Goal: Use online tool/utility: Utilize a website feature to perform a specific function

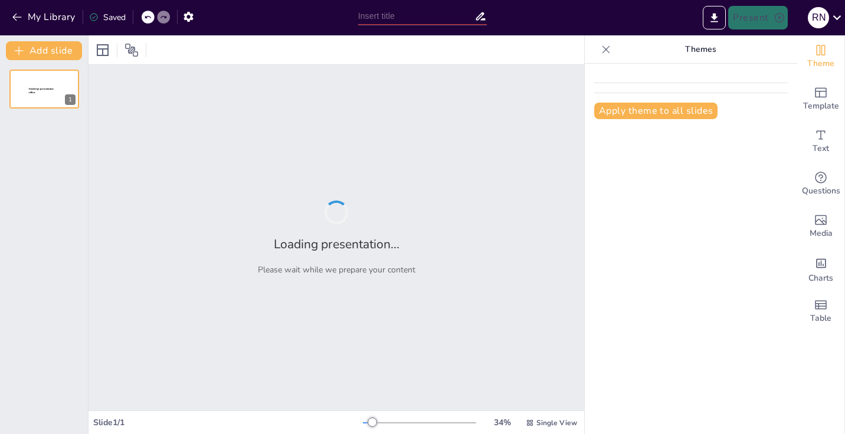
type input "Imported День 1_Сервис_Новый уровень.pptx"
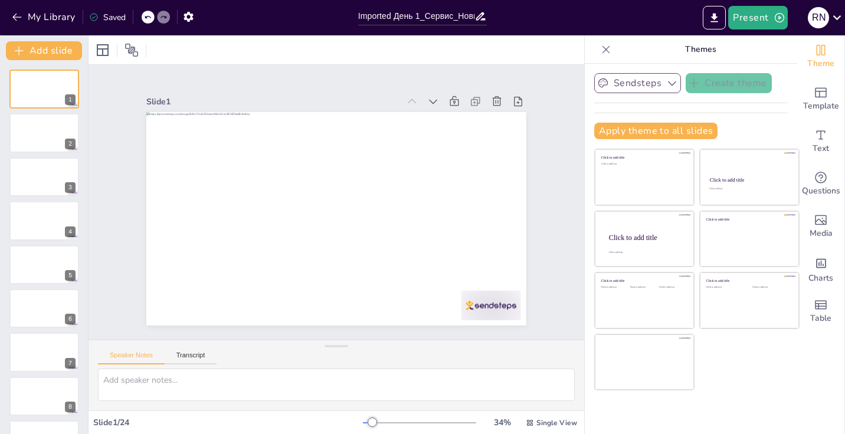
click at [674, 88] on icon "button" at bounding box center [672, 83] width 12 height 12
click at [678, 123] on div "Sendsteps" at bounding box center [647, 123] width 106 height 24
click at [12, 17] on icon "button" at bounding box center [17, 17] width 12 height 12
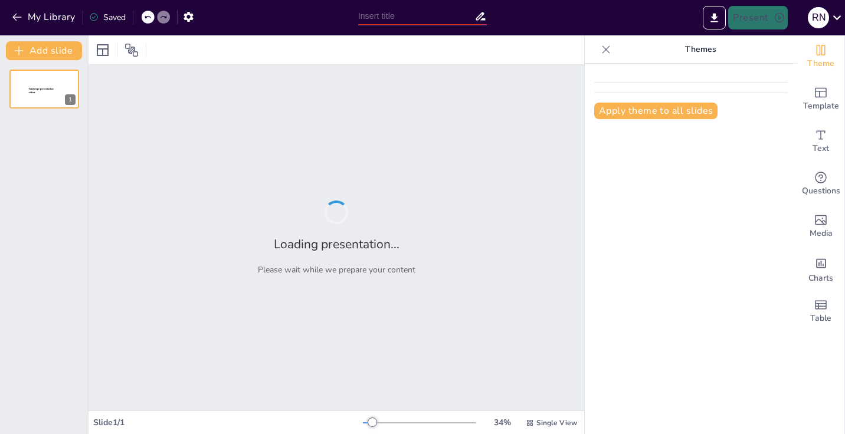
type input "От запроса к продаже: Как сделать предложение, от которого нельзя отказаться"
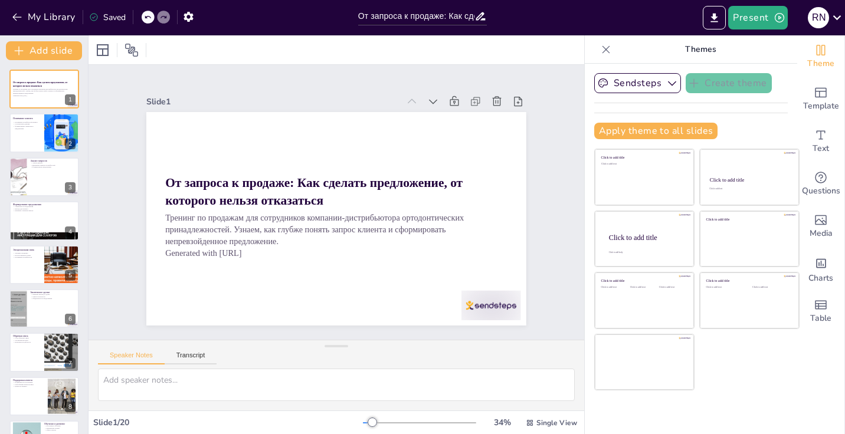
checkbox input "true"
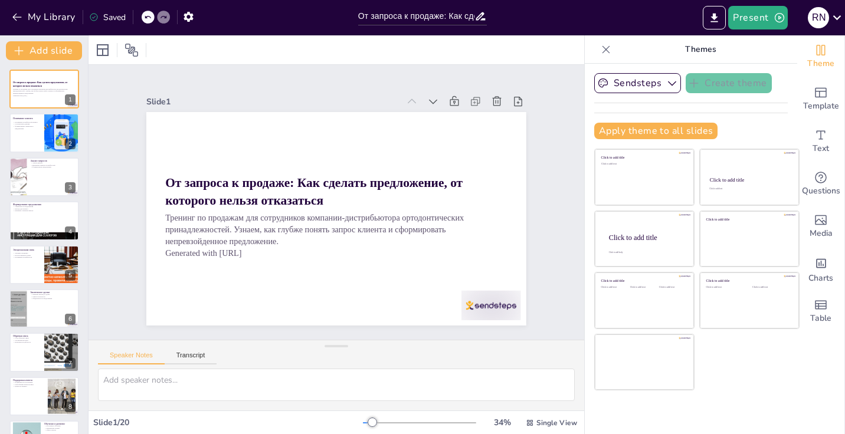
checkbox input "true"
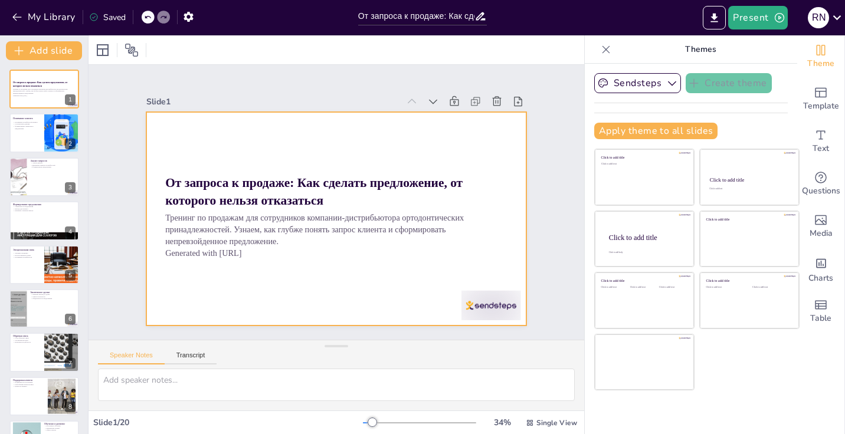
checkbox input "true"
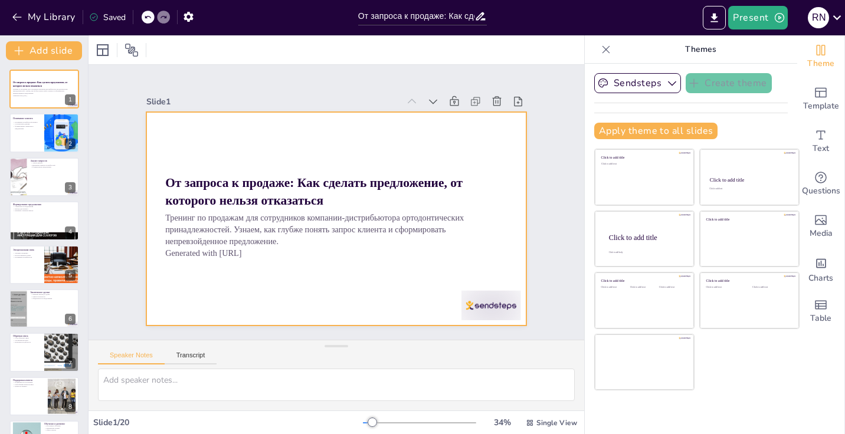
checkbox input "true"
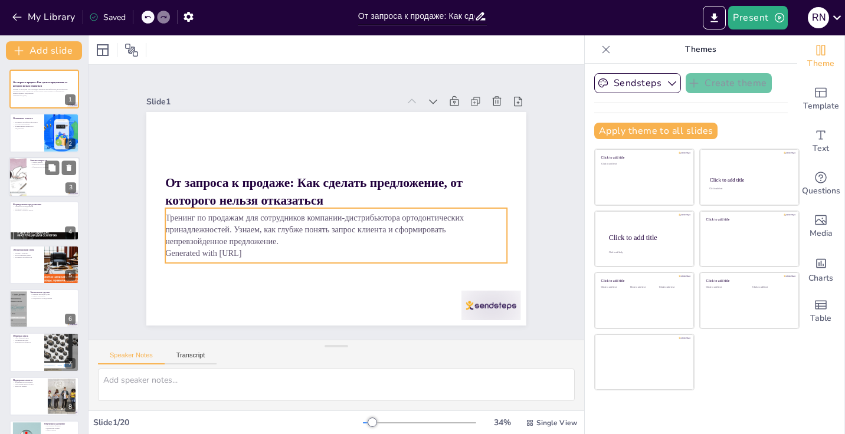
checkbox input "true"
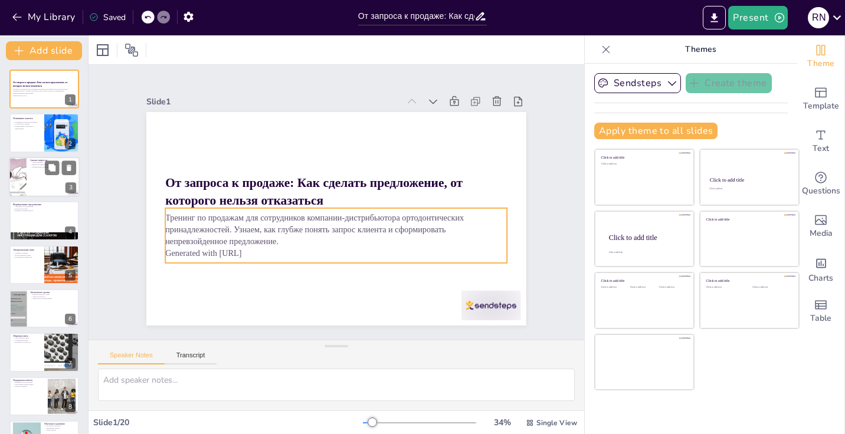
checkbox input "true"
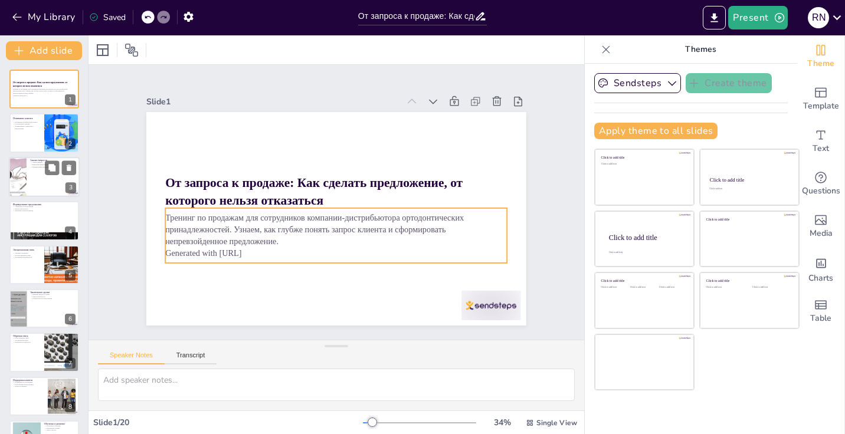
checkbox input "true"
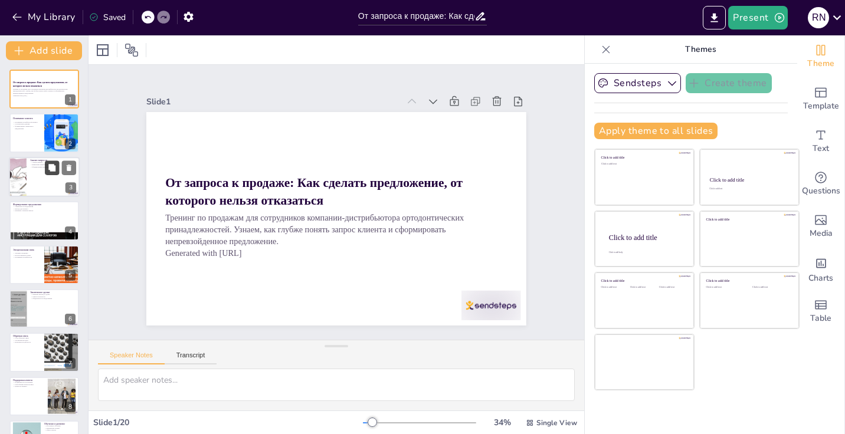
checkbox input "true"
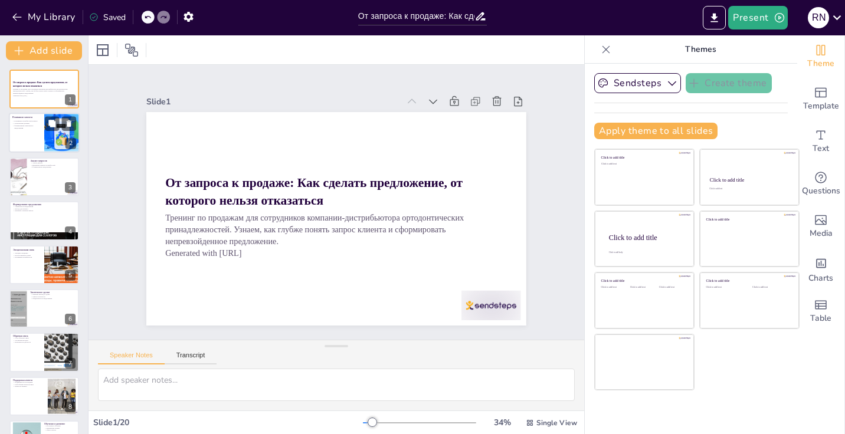
checkbox input "true"
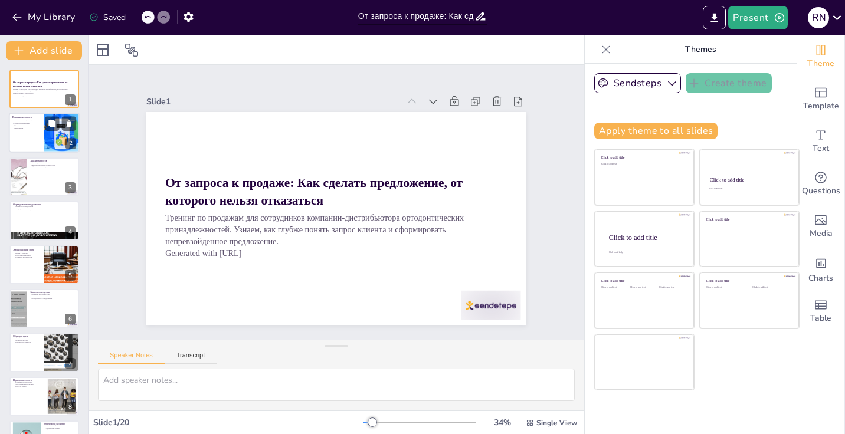
checkbox input "true"
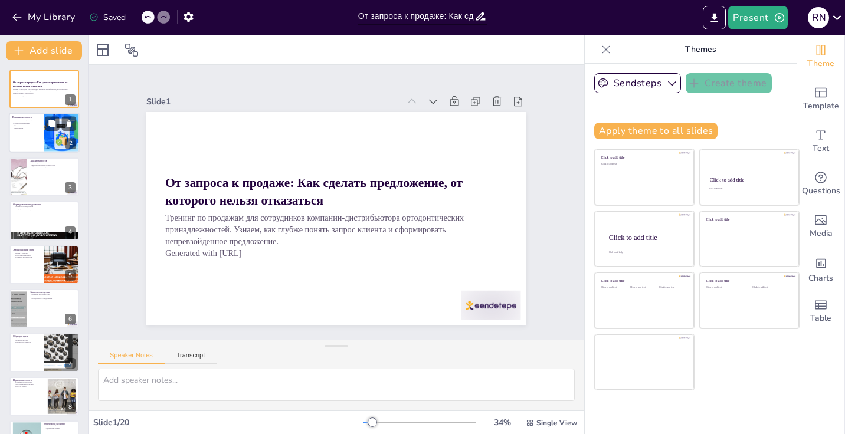
click at [46, 146] on div at bounding box center [62, 133] width 80 height 40
type textarea "Понимание потребностей клиента является основой успешных продаж. Это требует от…"
checkbox input "true"
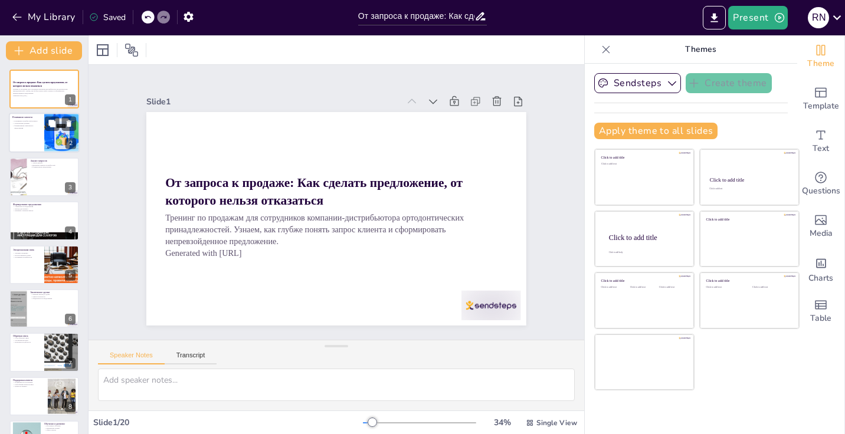
checkbox input "true"
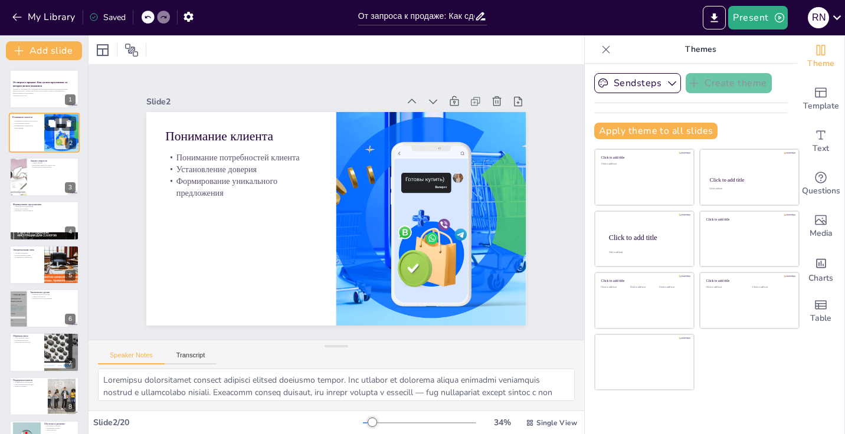
checkbox input "true"
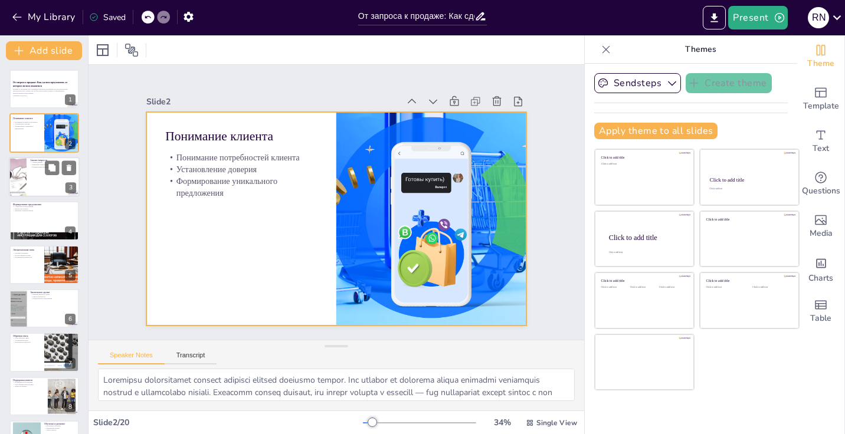
checkbox input "true"
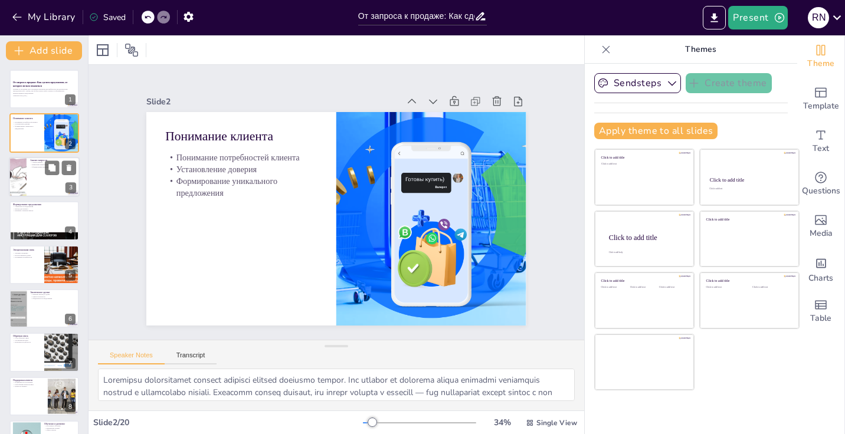
checkbox input "true"
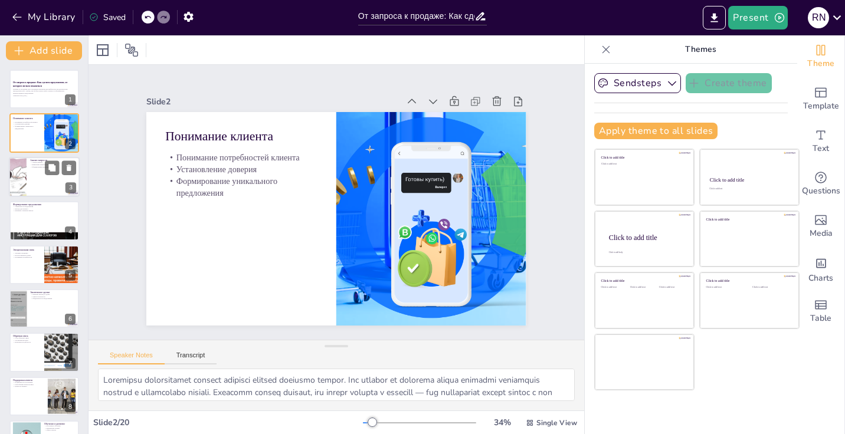
click at [24, 173] on div at bounding box center [17, 177] width 62 height 40
type textarea "Анализ данных — это важный этап в процессе продаж. Он позволяет выявить ключевы…"
checkbox input "true"
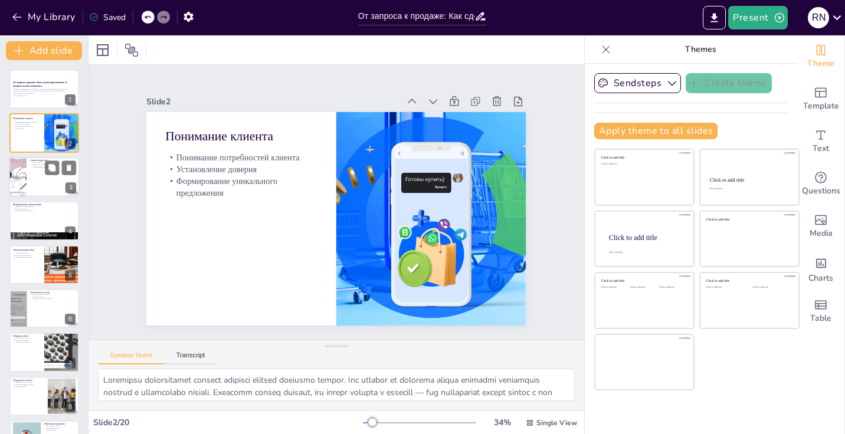
checkbox input "true"
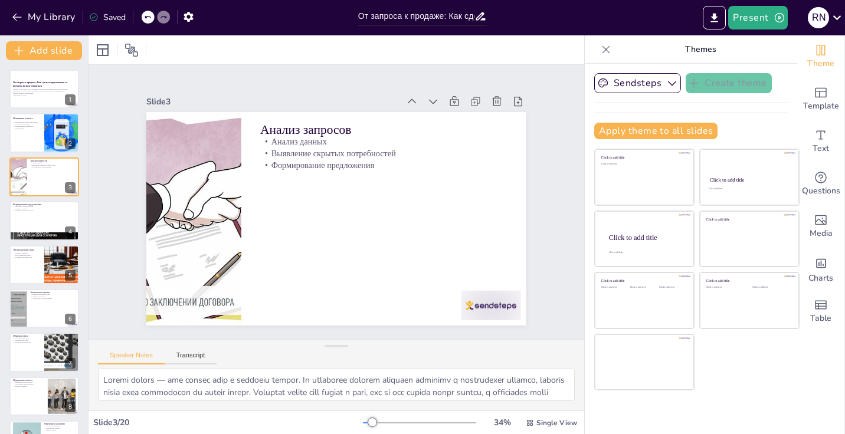
checkbox input "true"
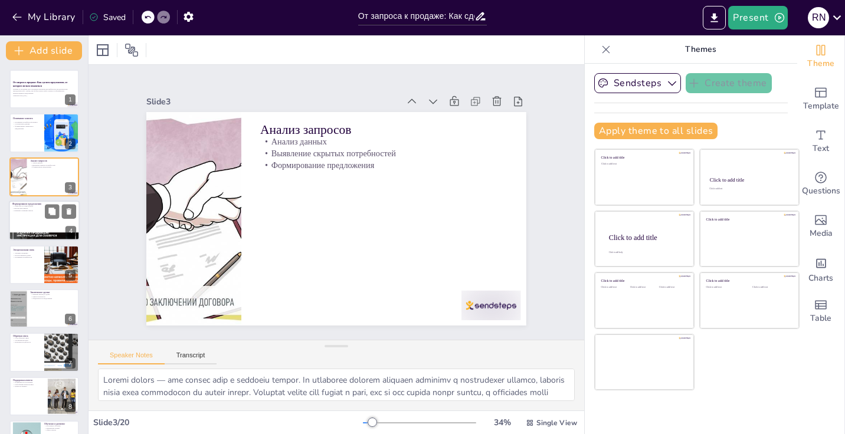
checkbox input "true"
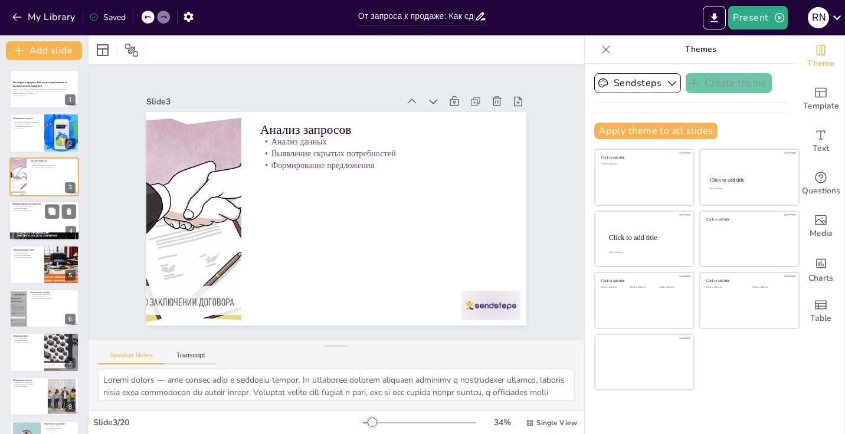
checkbox input "true"
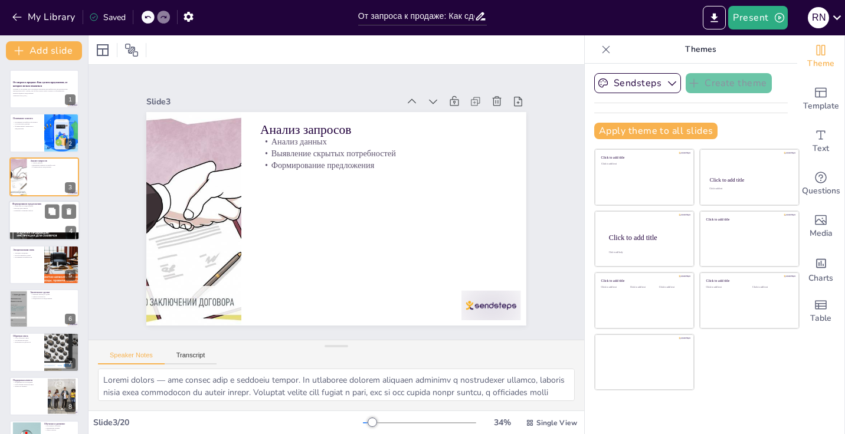
click at [18, 225] on div at bounding box center [44, 221] width 71 height 40
type textarea "Уникальность предложения — это то, что выделяет его на фоне конкурентов. Продав…"
checkbox input "true"
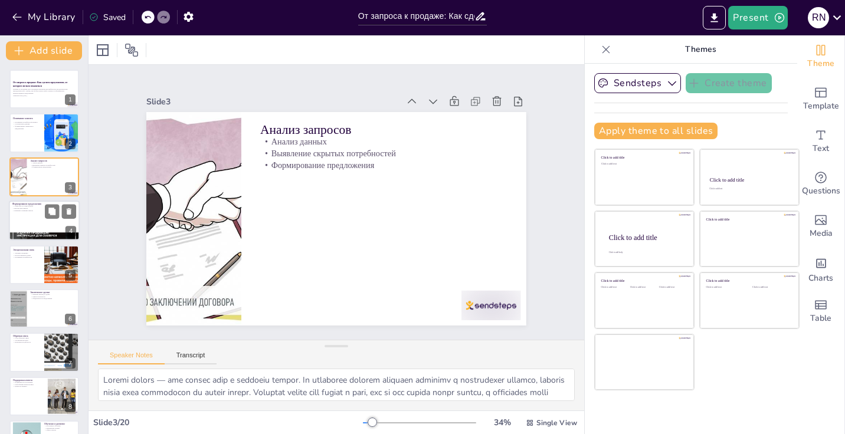
checkbox input "true"
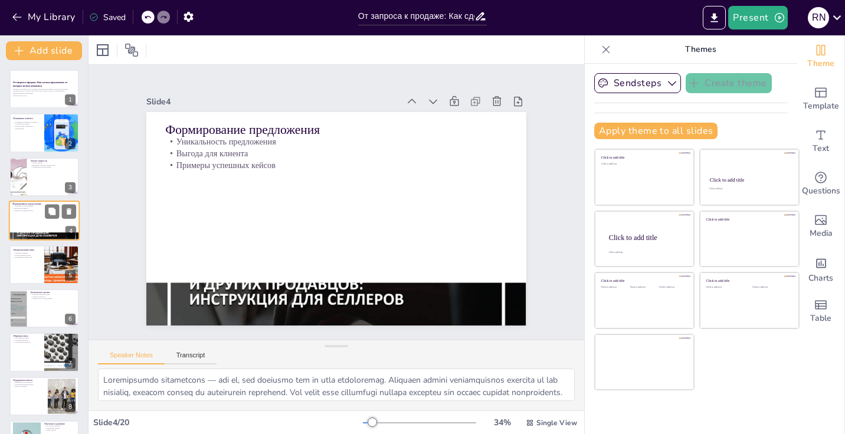
checkbox input "true"
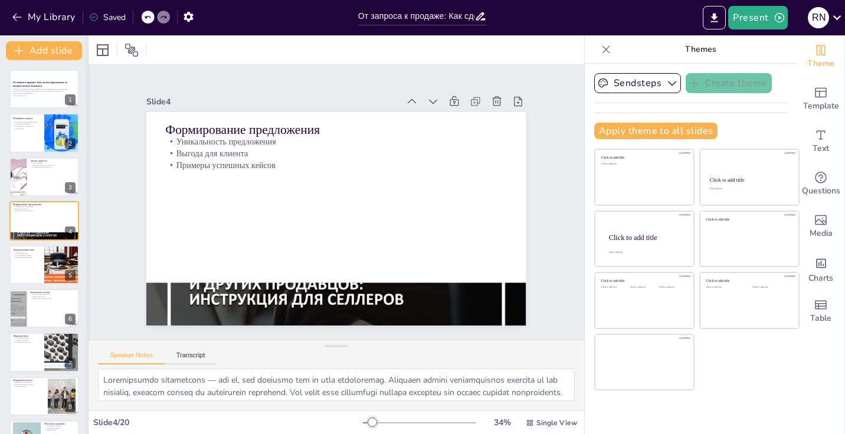
checkbox input "true"
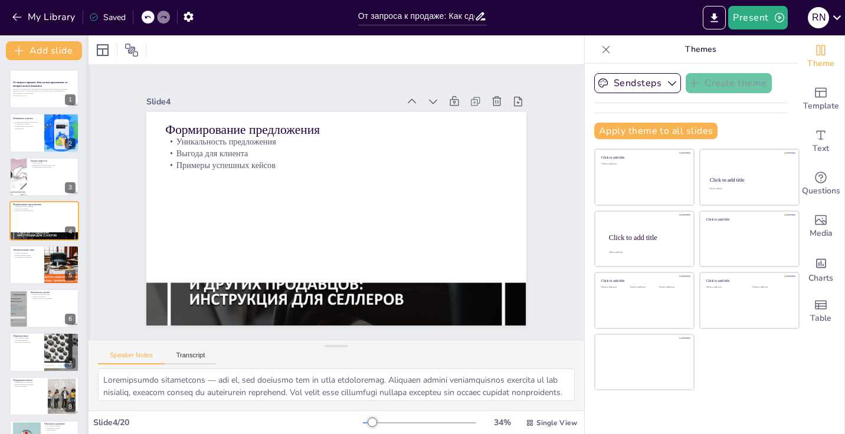
checkbox input "true"
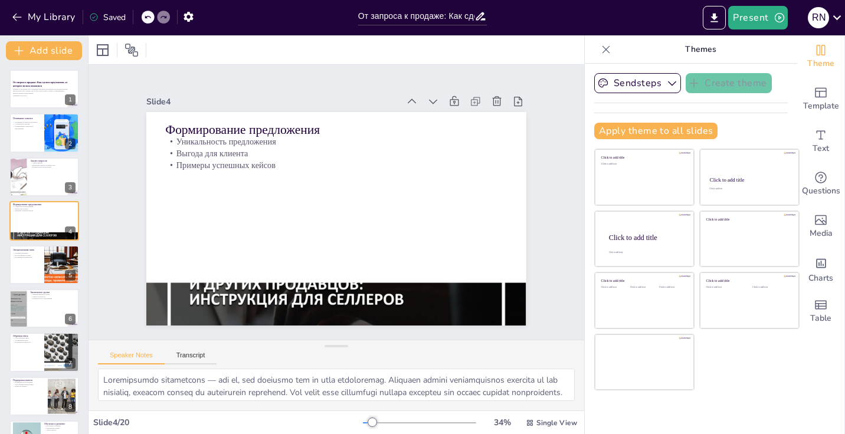
checkbox input "true"
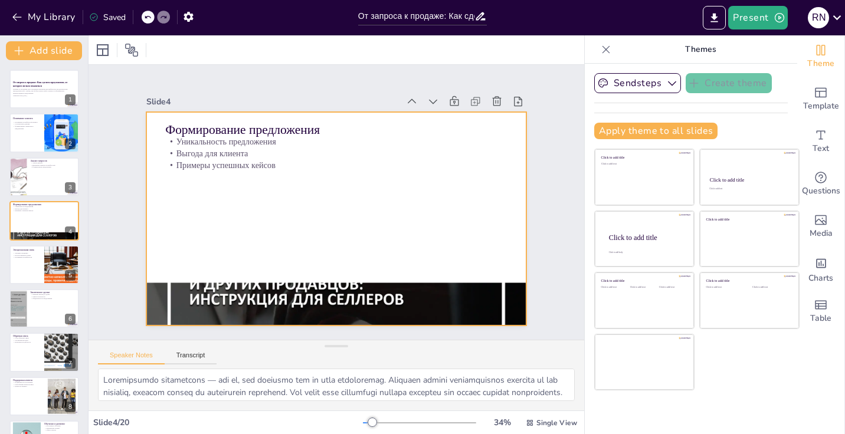
checkbox input "true"
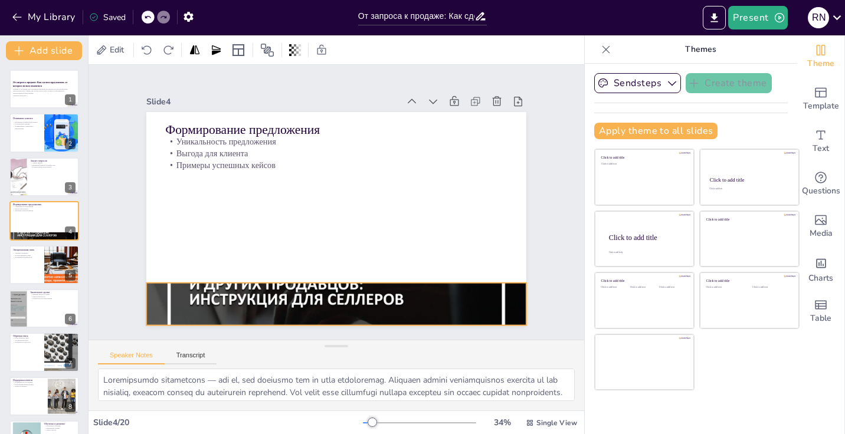
checkbox input "true"
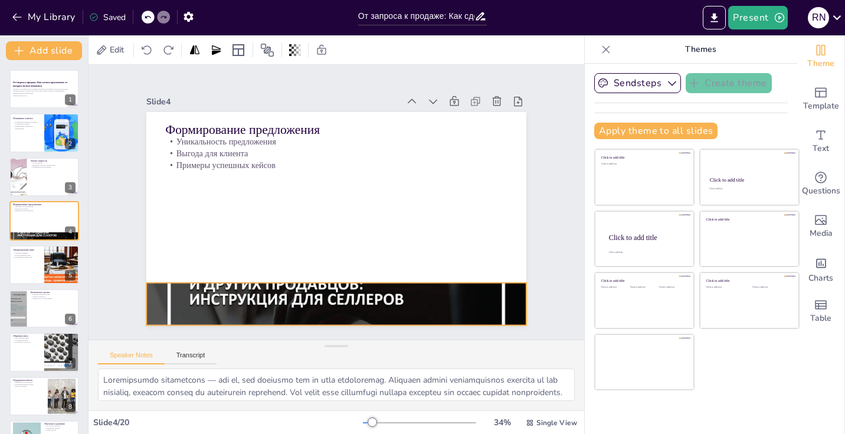
checkbox input "true"
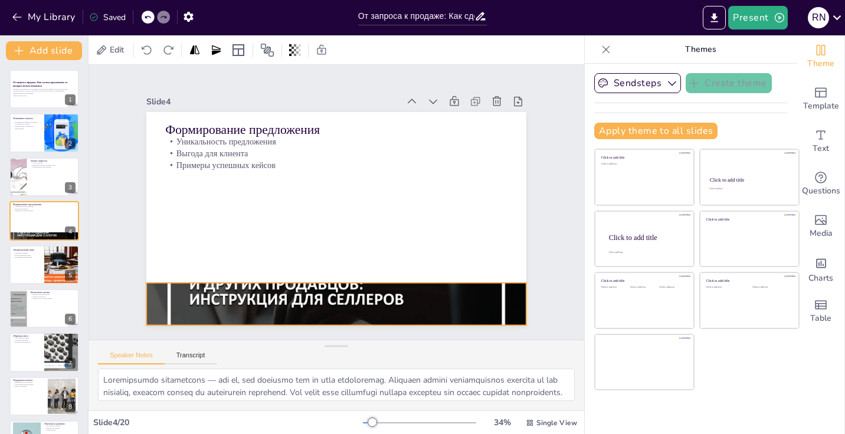
click at [187, 287] on div at bounding box center [326, 304] width 400 height 252
checkbox input "true"
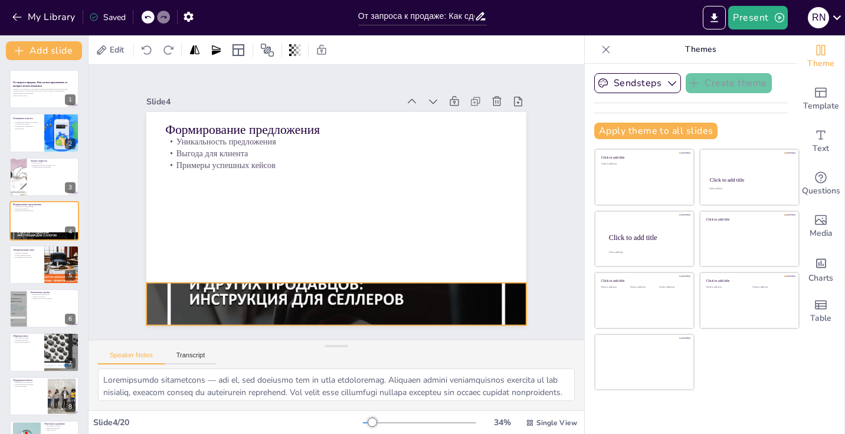
checkbox input "true"
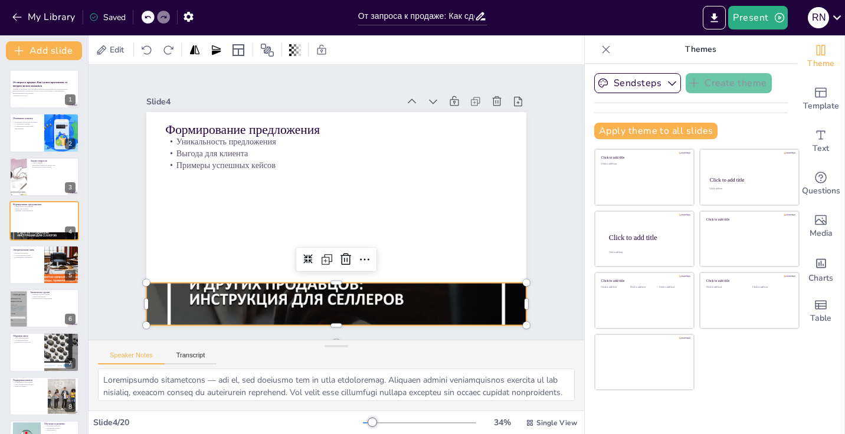
checkbox input "true"
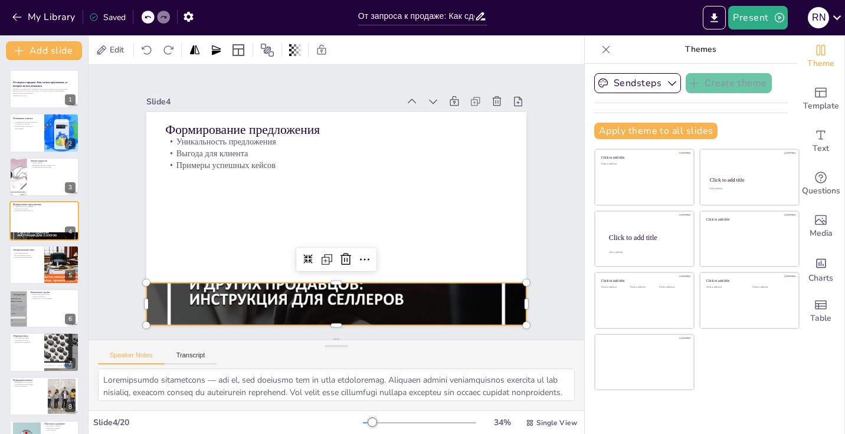
checkbox input "true"
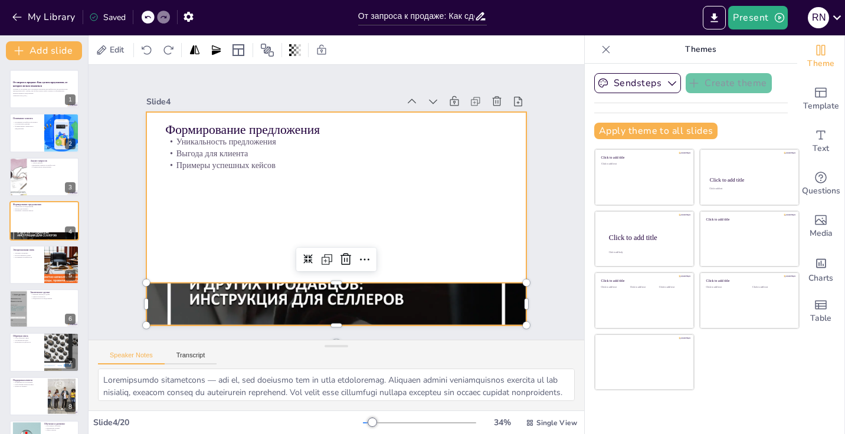
checkbox input "true"
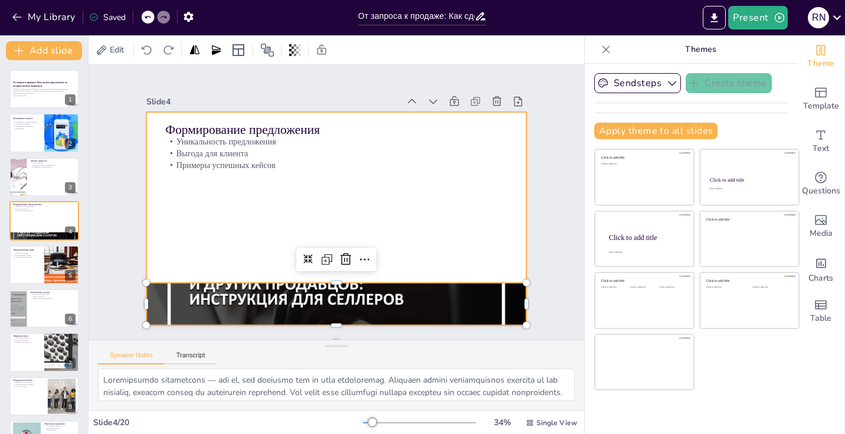
checkbox input "true"
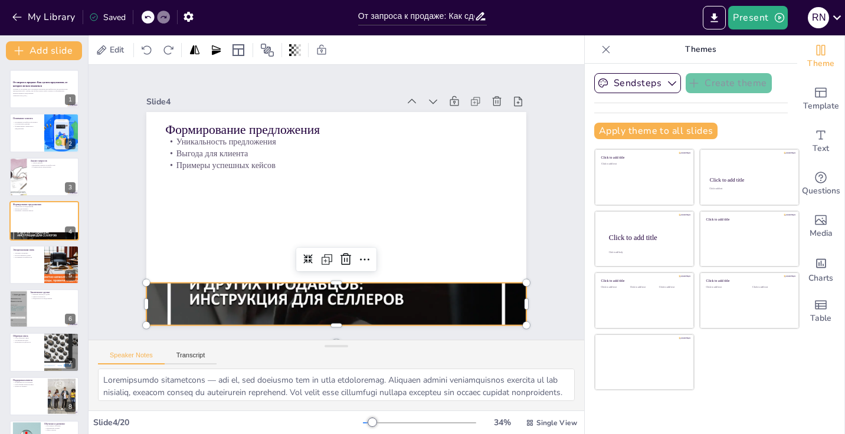
checkbox input "true"
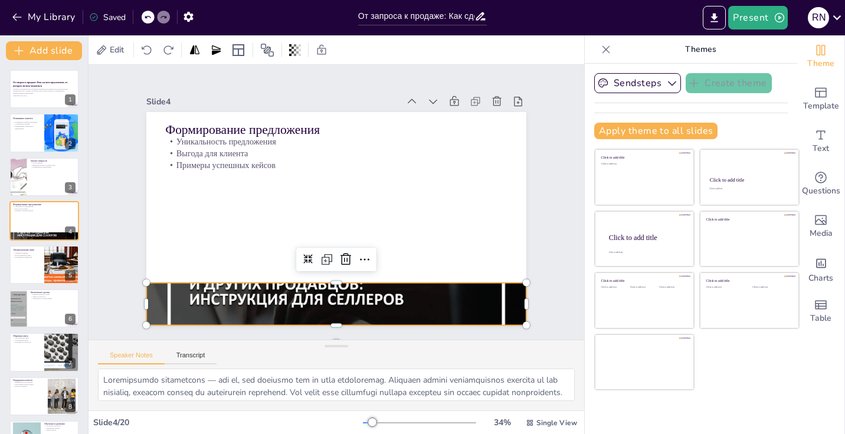
checkbox input "true"
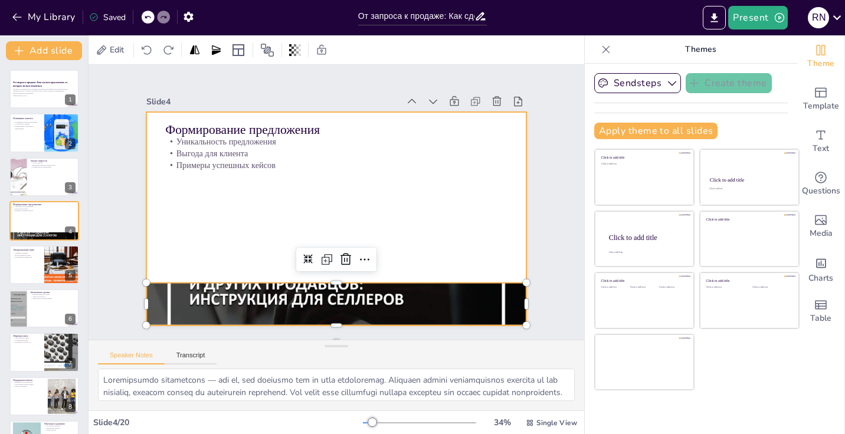
checkbox input "true"
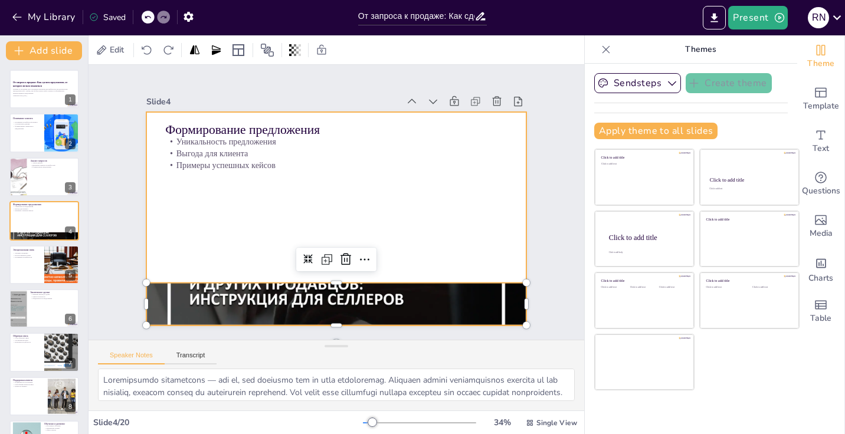
checkbox input "true"
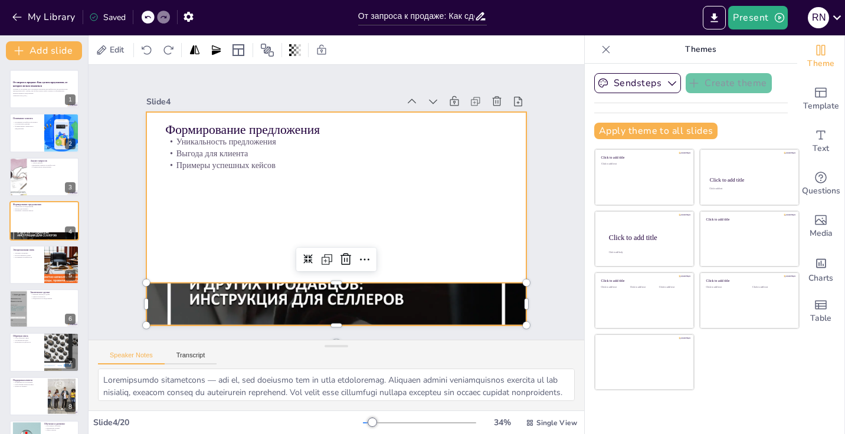
checkbox input "true"
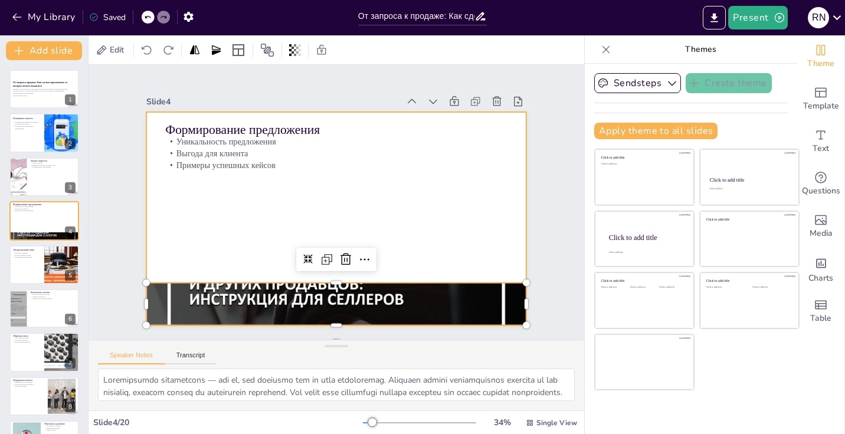
checkbox input "true"
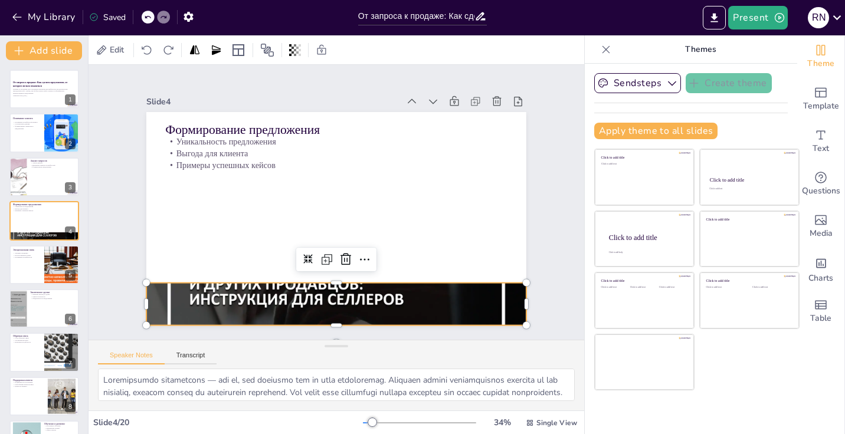
checkbox input "true"
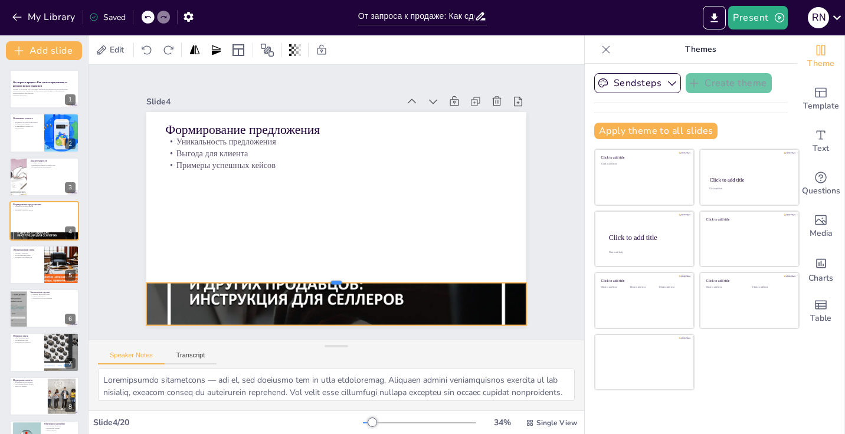
checkbox input "true"
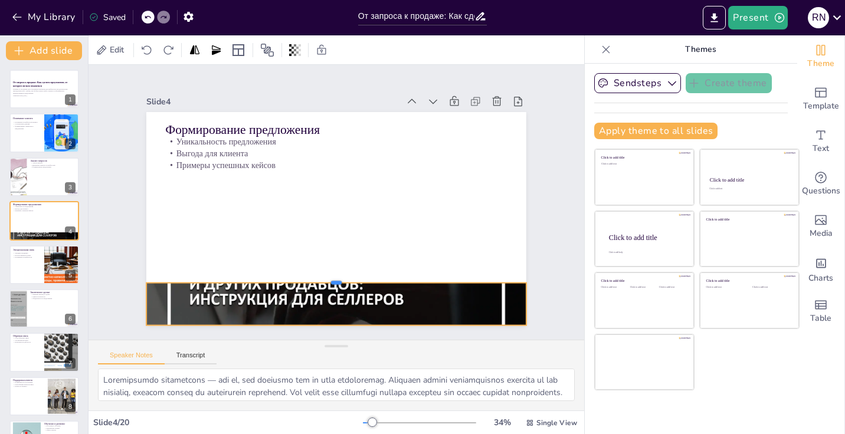
checkbox input "true"
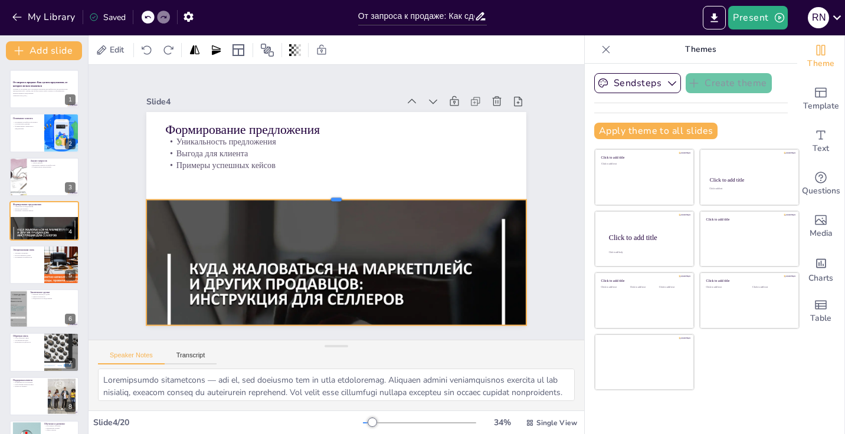
drag, startPoint x: 335, startPoint y: 281, endPoint x: 330, endPoint y: 195, distance: 86.8
click at [330, 195] on div at bounding box center [336, 194] width 379 height 49
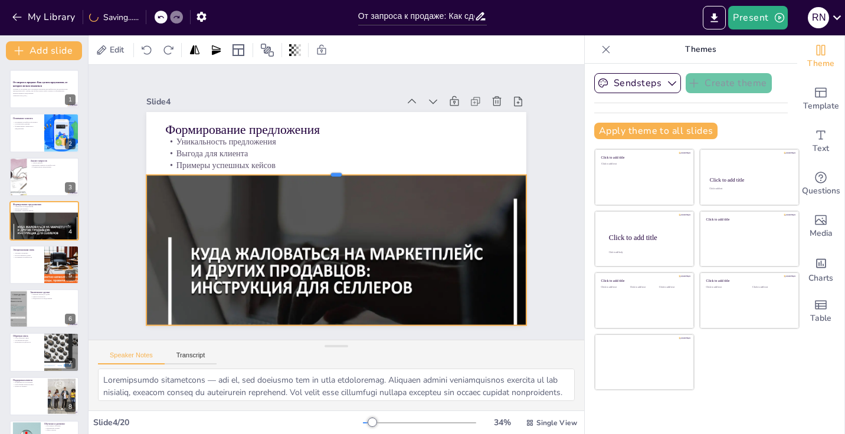
drag, startPoint x: 335, startPoint y: 195, endPoint x: 333, endPoint y: 173, distance: 21.4
click at [333, 173] on div at bounding box center [336, 170] width 380 height 9
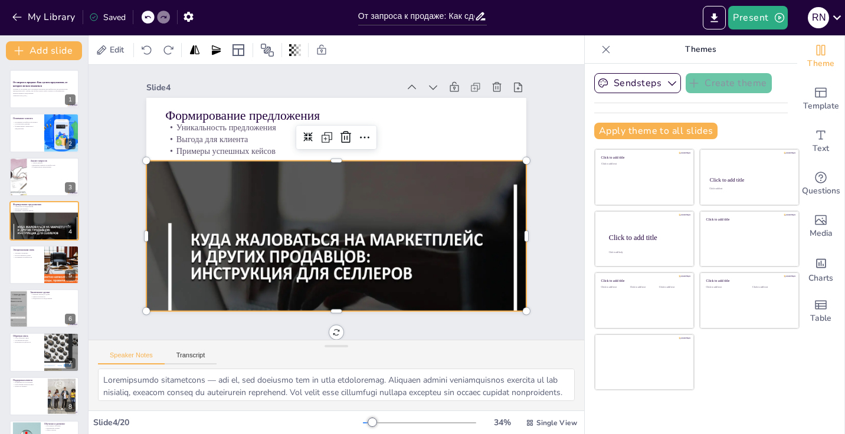
scroll to position [14, 0]
click at [55, 178] on div at bounding box center [44, 177] width 71 height 40
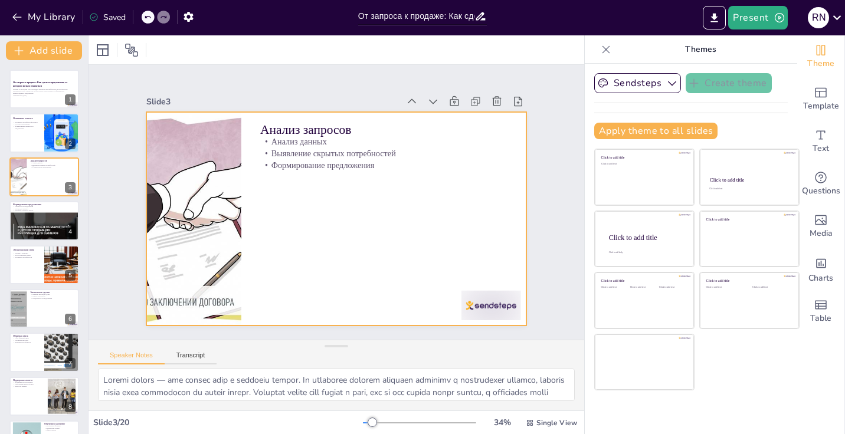
click at [255, 198] on div at bounding box center [336, 219] width 380 height 214
click at [267, 193] on div at bounding box center [336, 219] width 380 height 214
click at [232, 182] on div at bounding box center [193, 203] width 352 height 247
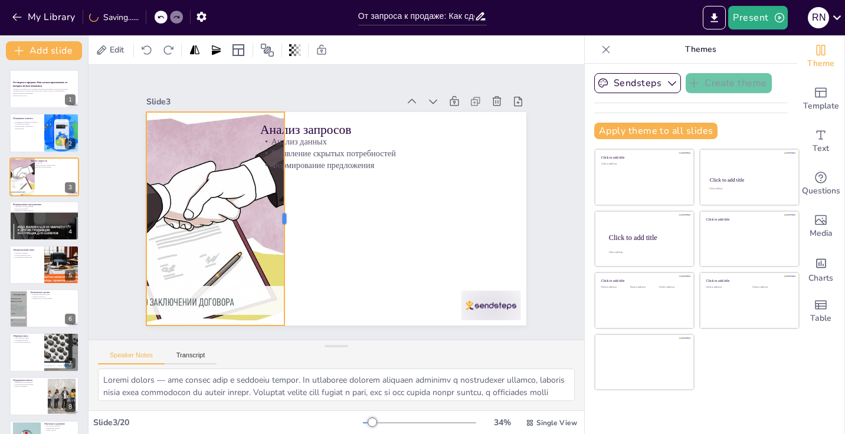
drag, startPoint x: 242, startPoint y: 182, endPoint x: 314, endPoint y: 204, distance: 75.2
click at [304, 204] on div at bounding box center [288, 214] width 32 height 214
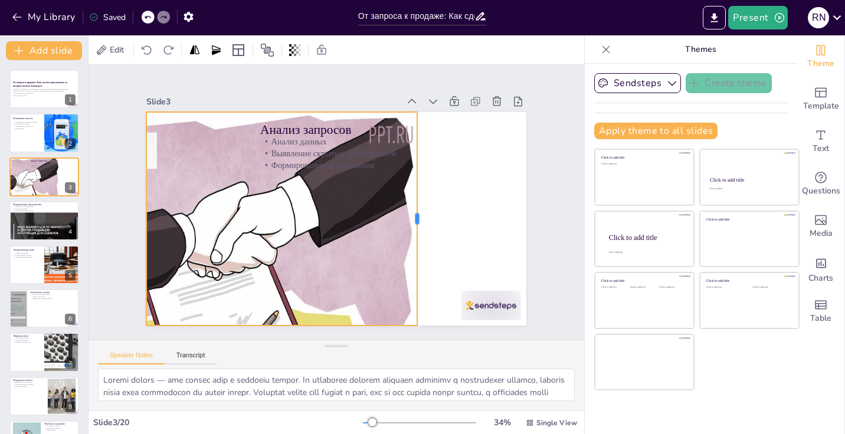
drag, startPoint x: 313, startPoint y: 218, endPoint x: 418, endPoint y: 229, distance: 105.6
click at [419, 229] on div at bounding box center [420, 228] width 32 height 214
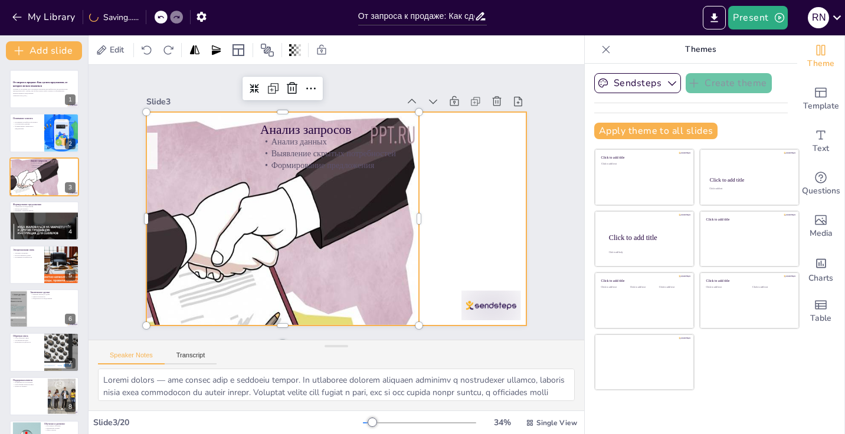
click at [464, 222] on div at bounding box center [335, 219] width 400 height 252
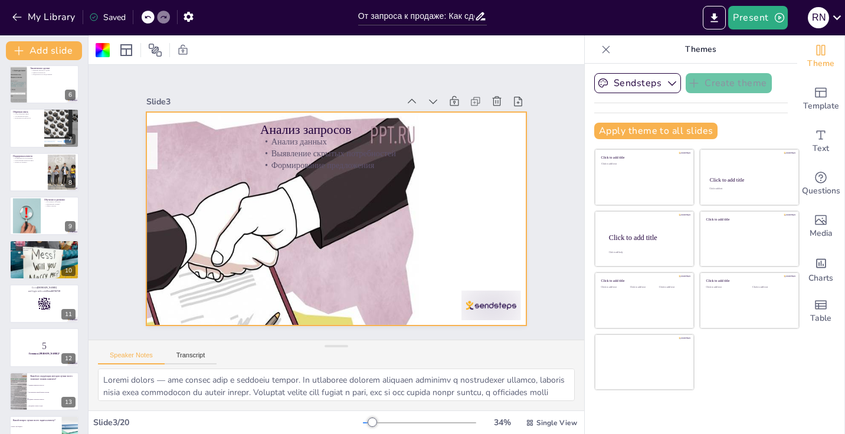
scroll to position [233, 0]
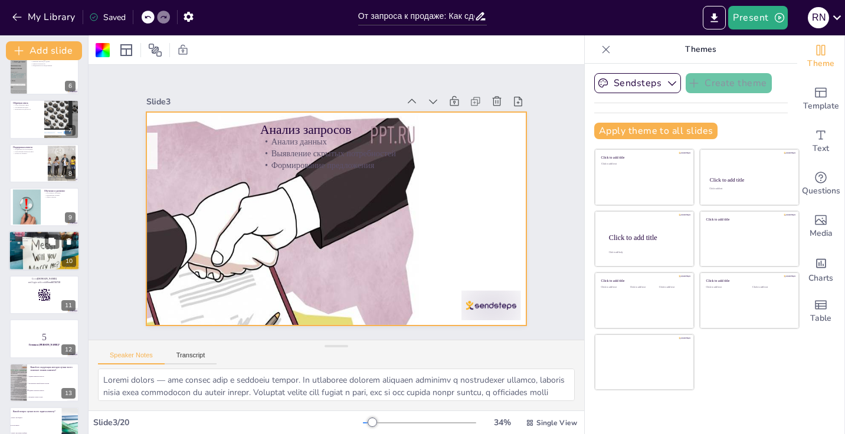
click at [32, 231] on div "От запроса к продаже: Как сделать предложение, от которого нельзя отказаться Тр…" at bounding box center [44, 273] width 88 height 873
click at [27, 257] on div at bounding box center [44, 251] width 71 height 126
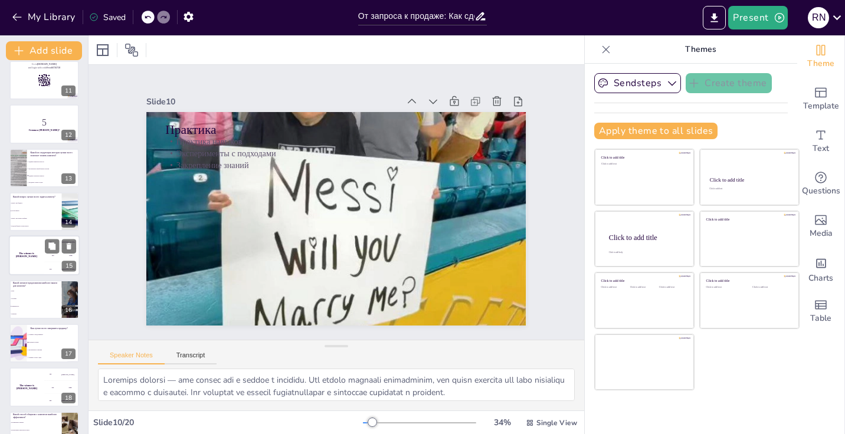
scroll to position [457, 0]
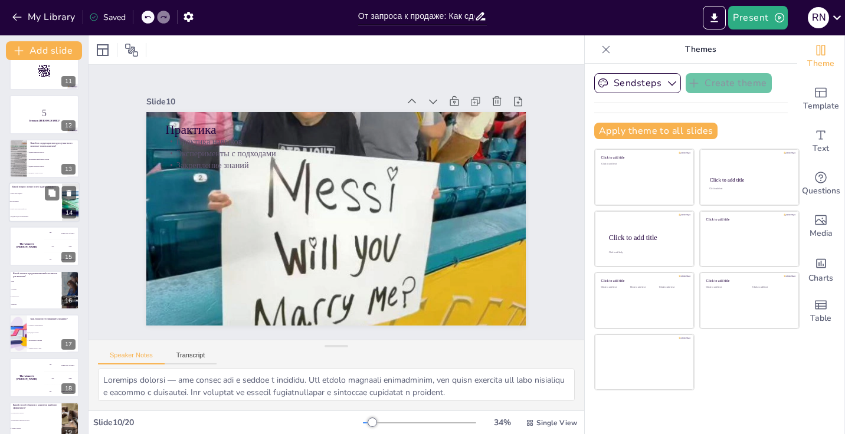
click at [31, 191] on li "Какой у вас бюджет?" at bounding box center [35, 194] width 53 height 8
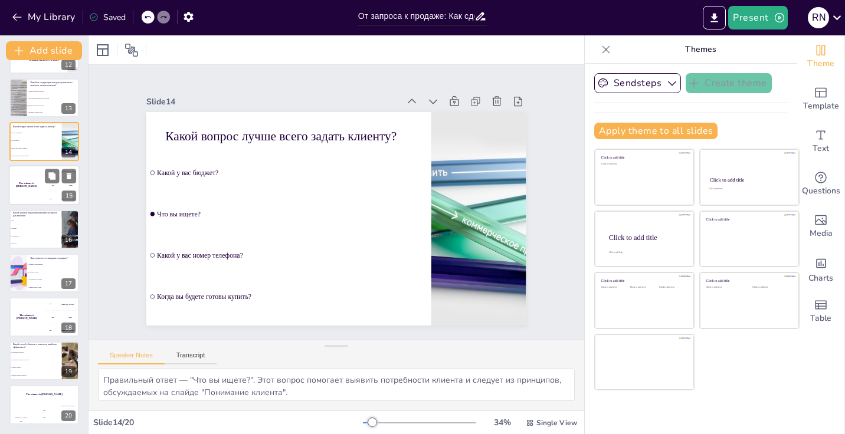
scroll to position [518, 0]
click at [21, 190] on div "The winner is Niels 🏆" at bounding box center [26, 186] width 35 height 40
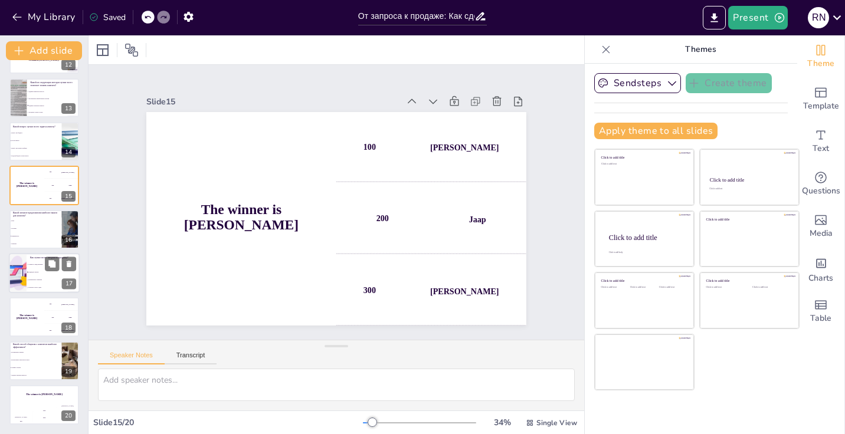
click at [28, 283] on li "Игнорировать сомнения" at bounding box center [53, 280] width 53 height 8
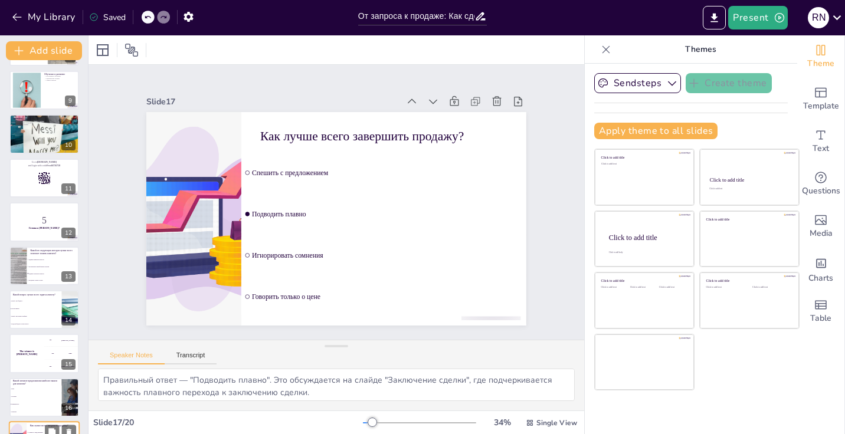
scroll to position [345, 0]
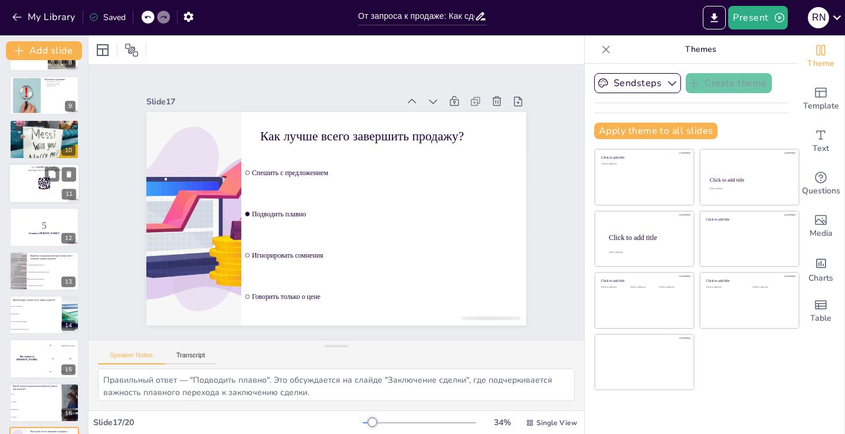
click at [35, 188] on div at bounding box center [44, 183] width 71 height 40
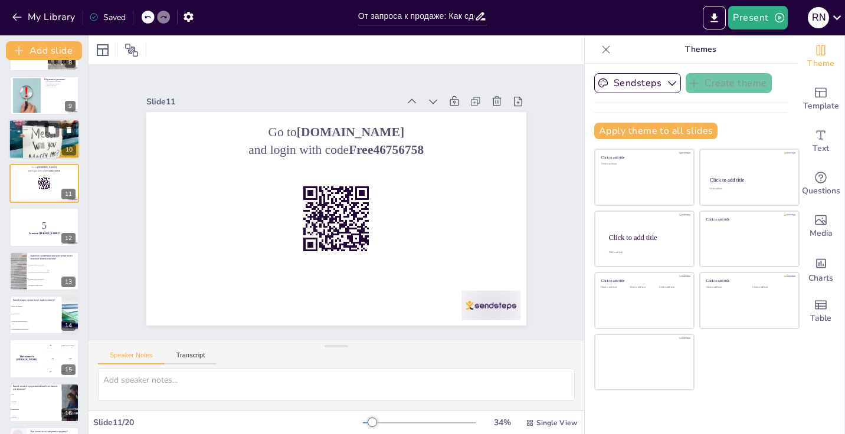
scroll to position [280, 0]
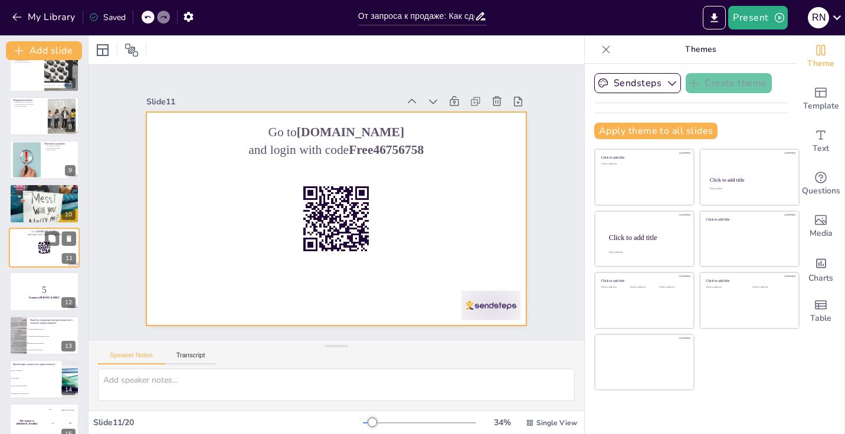
click at [38, 238] on div at bounding box center [44, 248] width 71 height 40
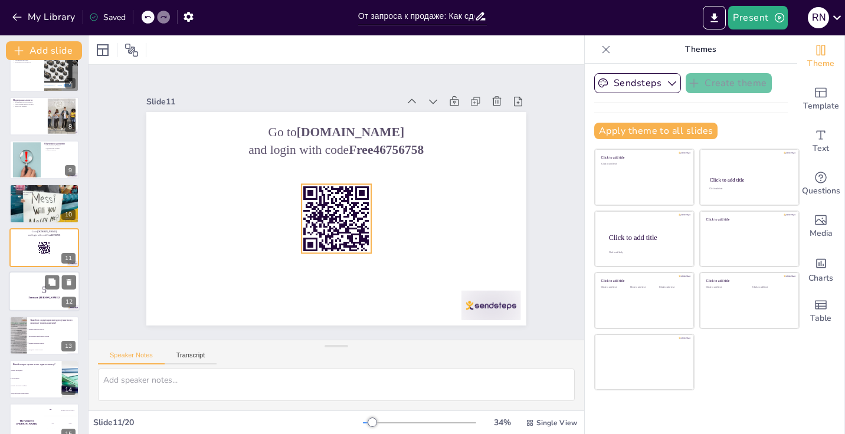
click at [38, 301] on div at bounding box center [44, 291] width 71 height 40
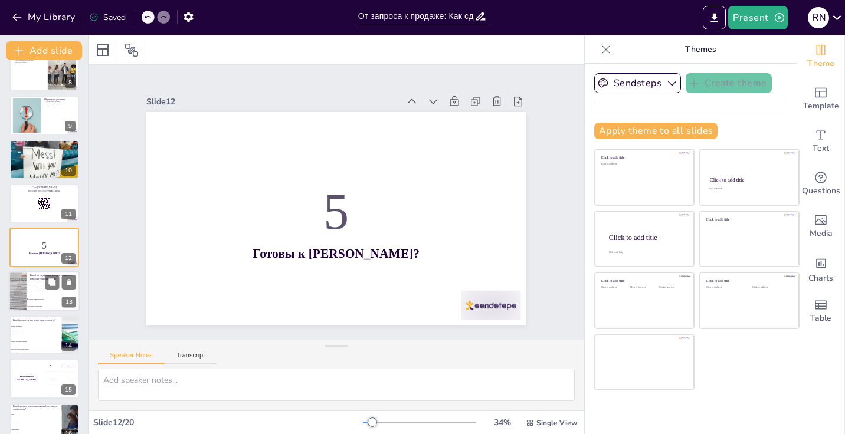
scroll to position [359, 0]
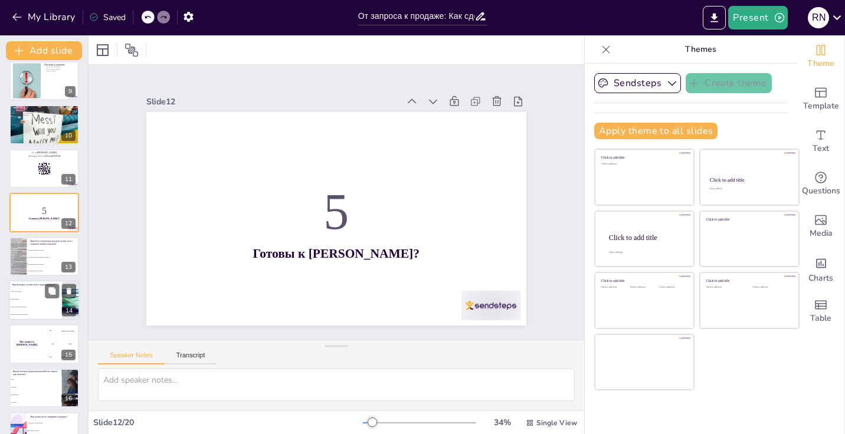
click at [34, 300] on li "Что вы ищете?" at bounding box center [35, 300] width 53 height 8
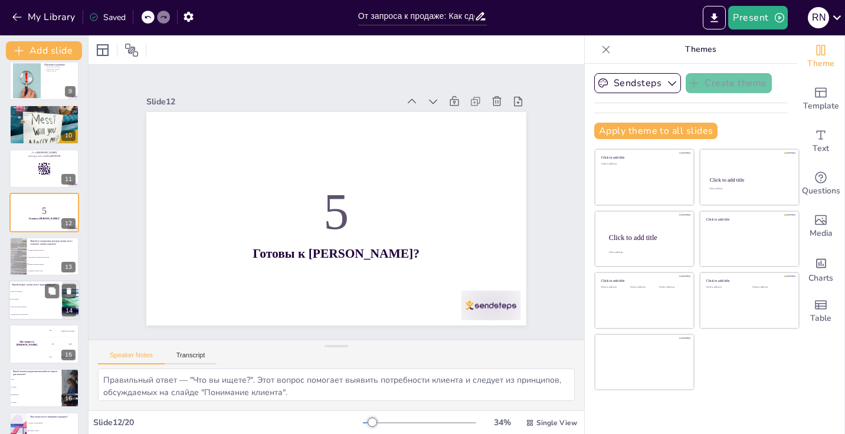
scroll to position [412, 0]
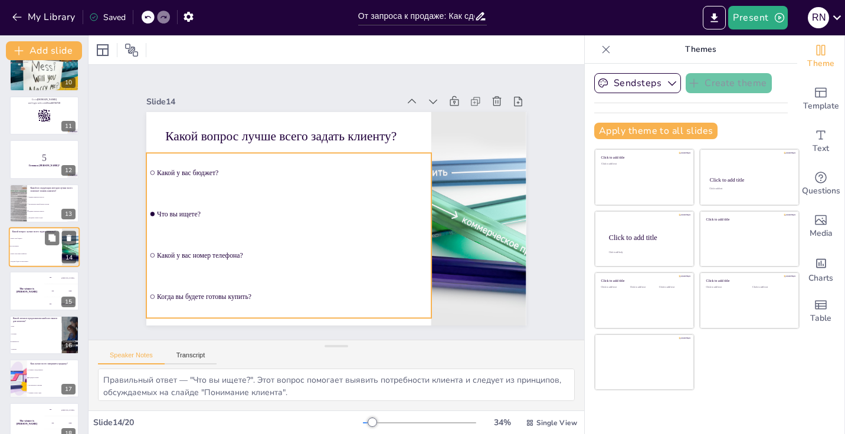
click at [30, 238] on span "Какой у вас бюджет?" at bounding box center [36, 239] width 51 height 2
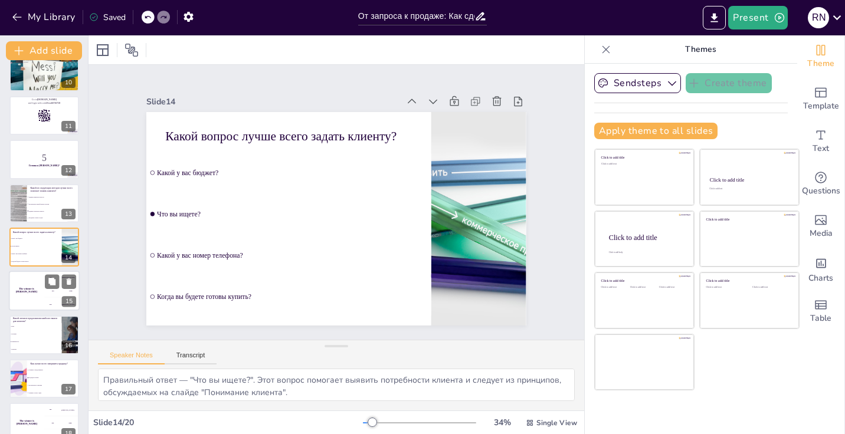
click at [30, 283] on div "The winner is Niels 🏆" at bounding box center [26, 291] width 35 height 40
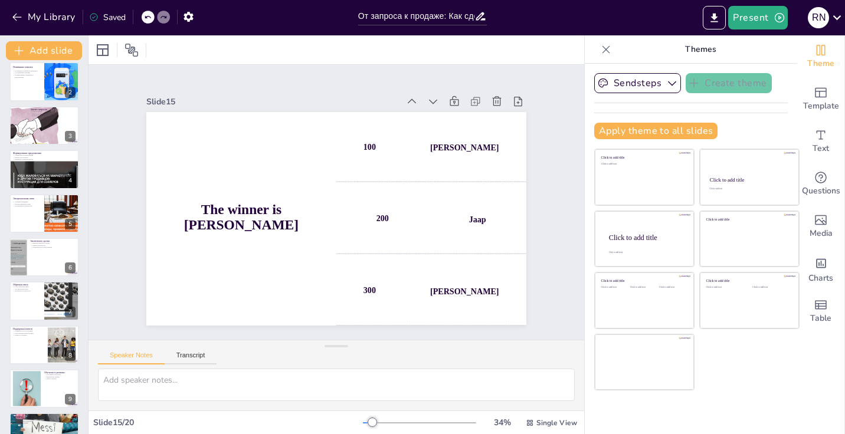
scroll to position [42, 0]
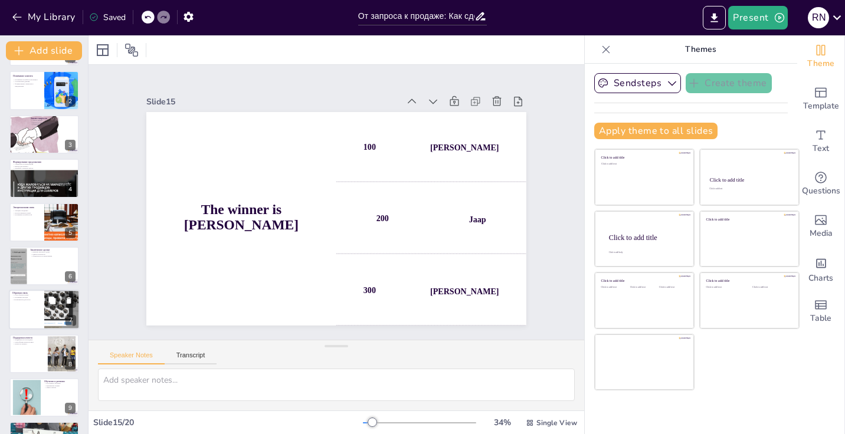
click at [35, 307] on div at bounding box center [44, 310] width 71 height 40
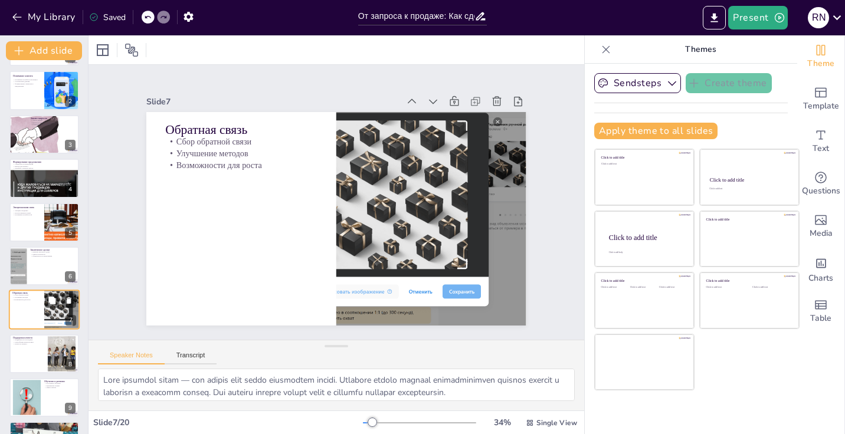
scroll to position [105, 0]
